Goal: Check status

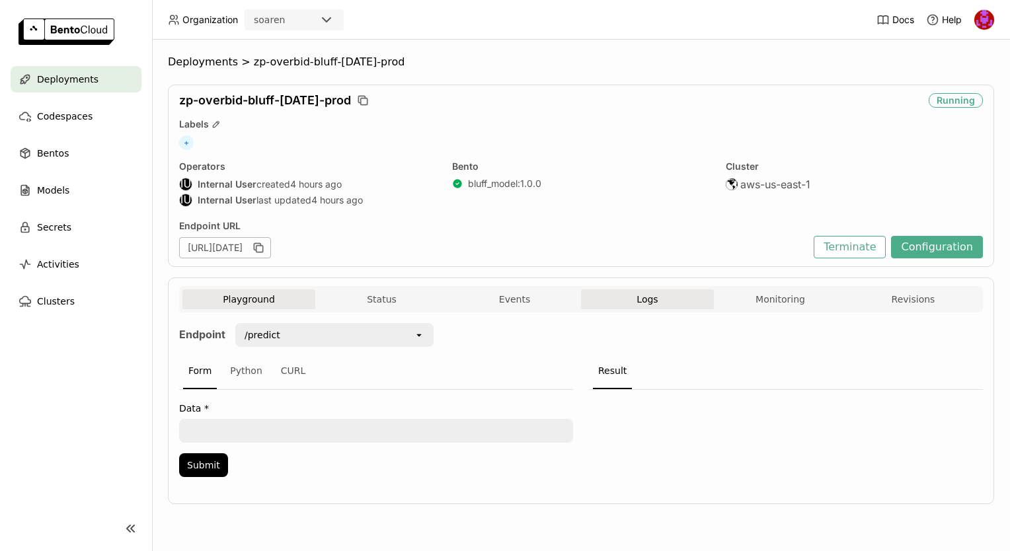
click at [614, 292] on button "Logs" at bounding box center [647, 300] width 133 height 20
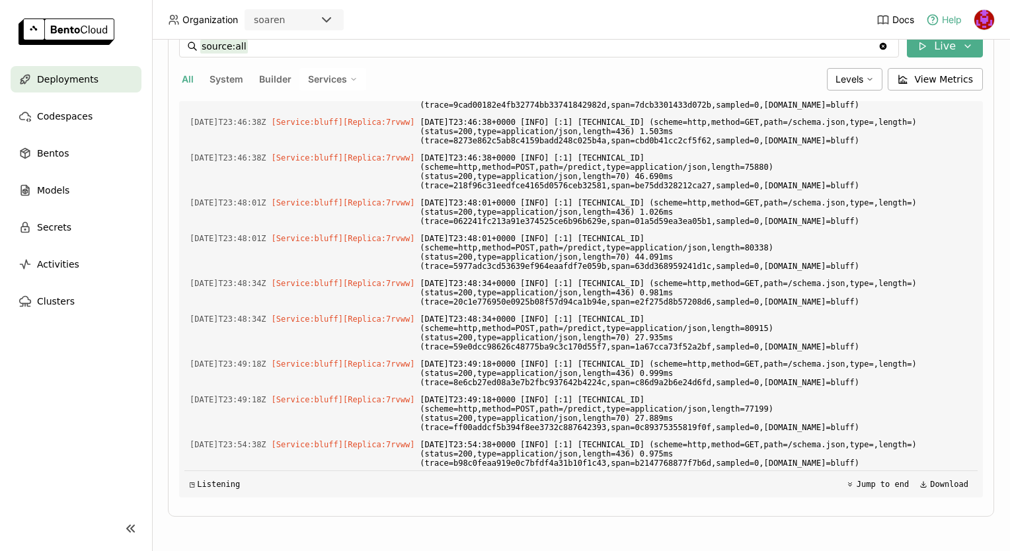
scroll to position [4046, 0]
